Goal: Task Accomplishment & Management: Manage account settings

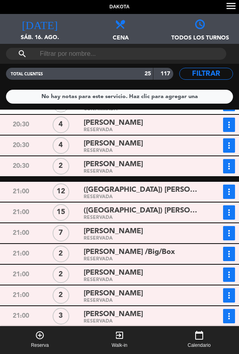
scroll to position [321, 0]
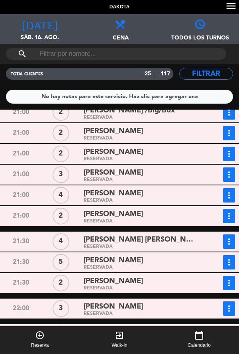
click at [162, 340] on div "RESERVADA" at bounding box center [141, 339] width 115 height 4
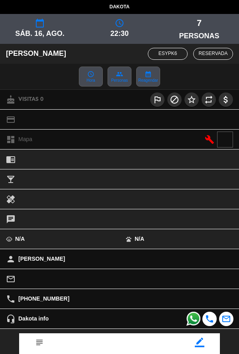
scroll to position [53, 0]
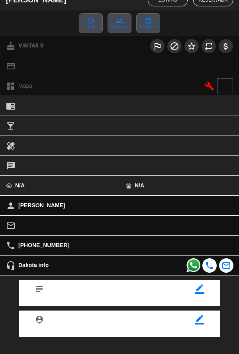
click at [153, 353] on div "subject border_color person_pin border_color Cerrar" at bounding box center [119, 334] width 251 height 118
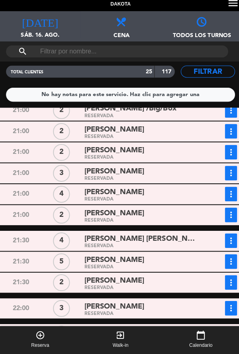
scroll to position [38, 0]
click at [125, 337] on div "RESERVADA" at bounding box center [141, 339] width 115 height 4
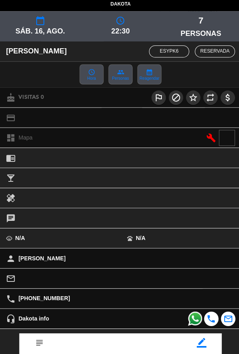
click at [204, 343] on icon "border_color" at bounding box center [200, 342] width 10 height 10
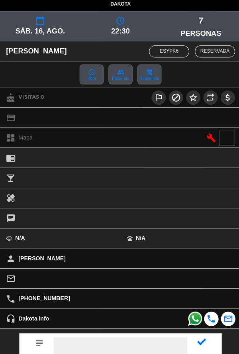
scroll to position [0, 0]
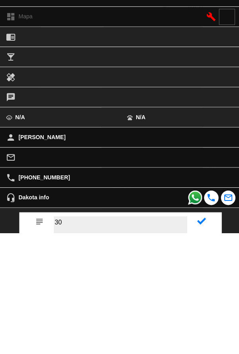
type textarea "30"
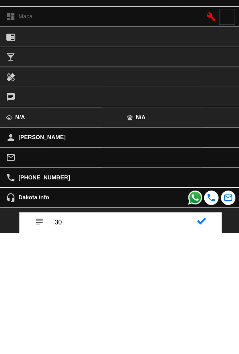
click at [199, 342] on icon at bounding box center [199, 341] width 9 height 9
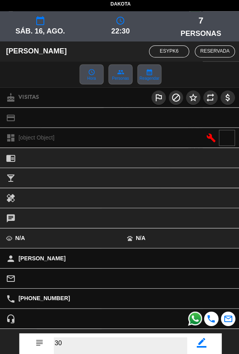
scroll to position [62, 0]
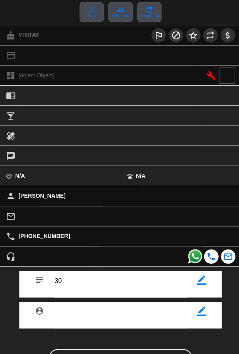
click at [152, 337] on div "subject border_color person_pin border_color Cerrar" at bounding box center [119, 326] width 251 height 118
click at [169, 351] on button "Cerrar" at bounding box center [119, 358] width 143 height 20
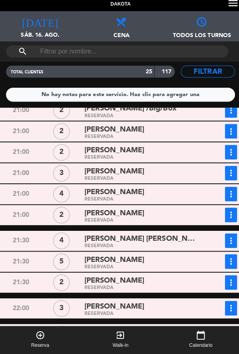
click at [143, 301] on div "[PERSON_NAME]" at bounding box center [141, 306] width 115 height 11
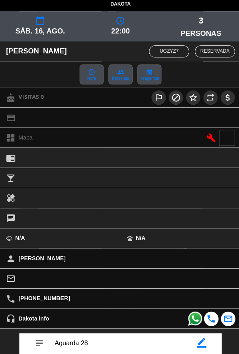
scroll to position [92, 0]
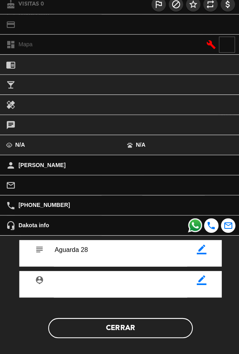
click at [139, 328] on button "Cerrar" at bounding box center [119, 328] width 143 height 20
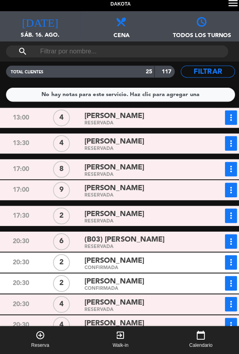
scroll to position [0, 0]
